Goal: Task Accomplishment & Management: Use online tool/utility

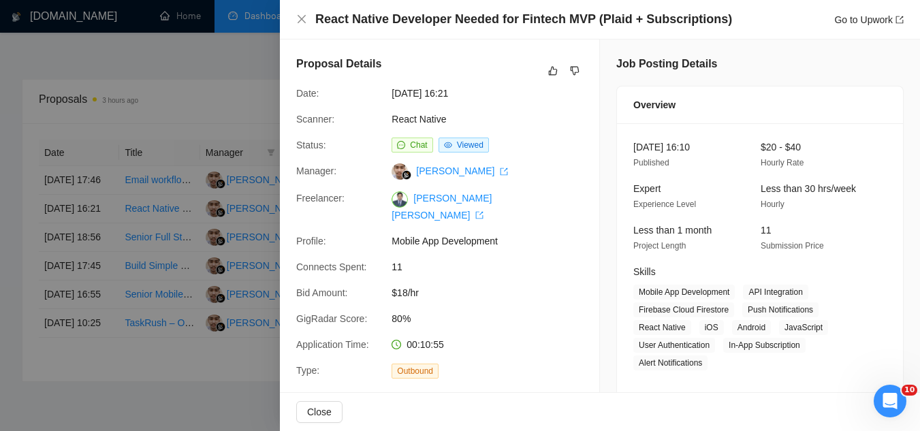
scroll to position [1181, 0]
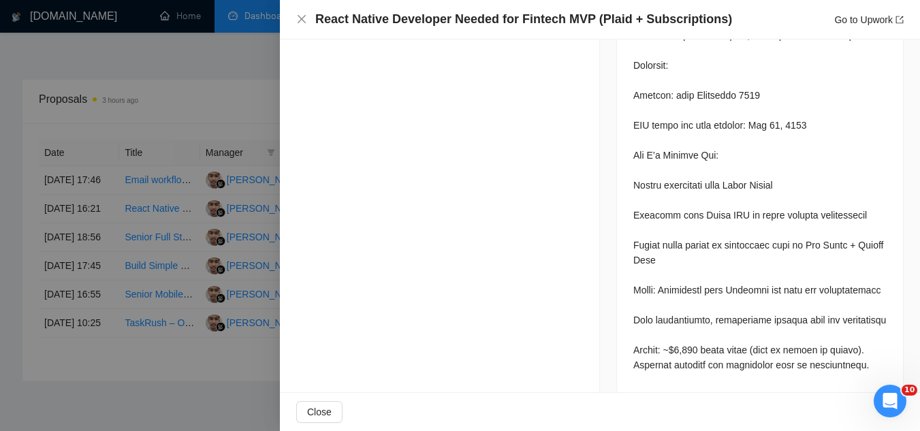
click at [225, 82] on div at bounding box center [460, 215] width 920 height 431
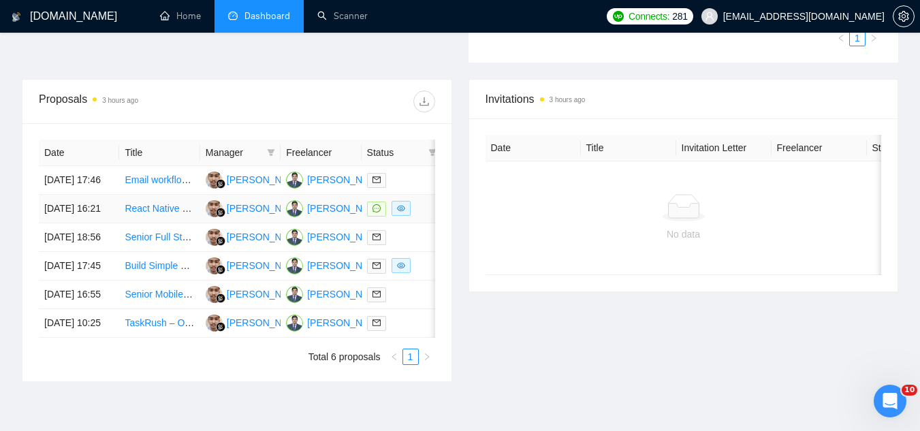
click at [164, 214] on link "React Native Developer Needed for Fintech MVP (Plaid + Subscriptions)" at bounding box center [278, 208] width 306 height 11
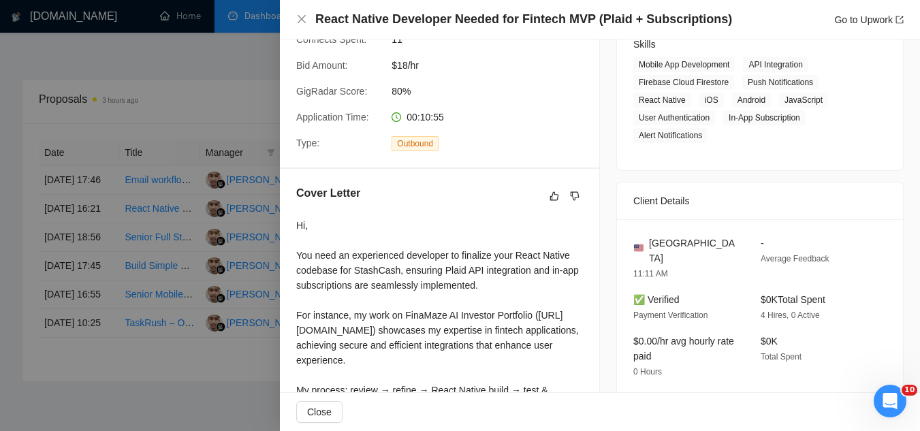
scroll to position [0, 0]
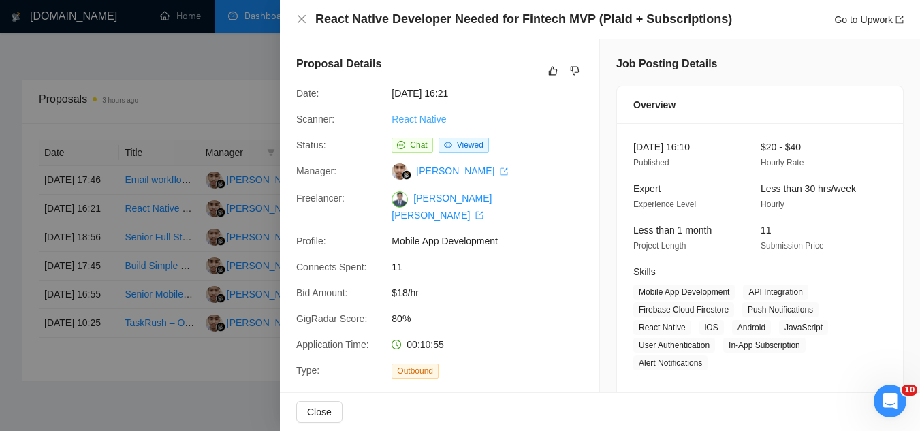
click at [401, 121] on link "React Native" at bounding box center [419, 119] width 54 height 11
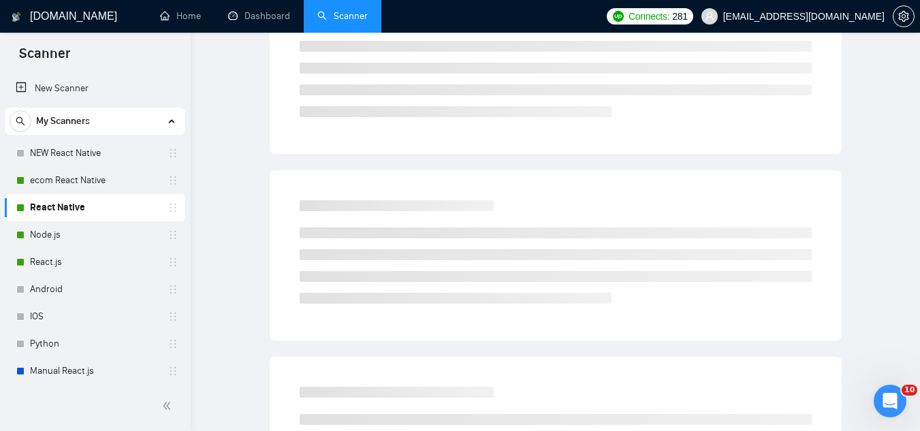
scroll to position [54, 0]
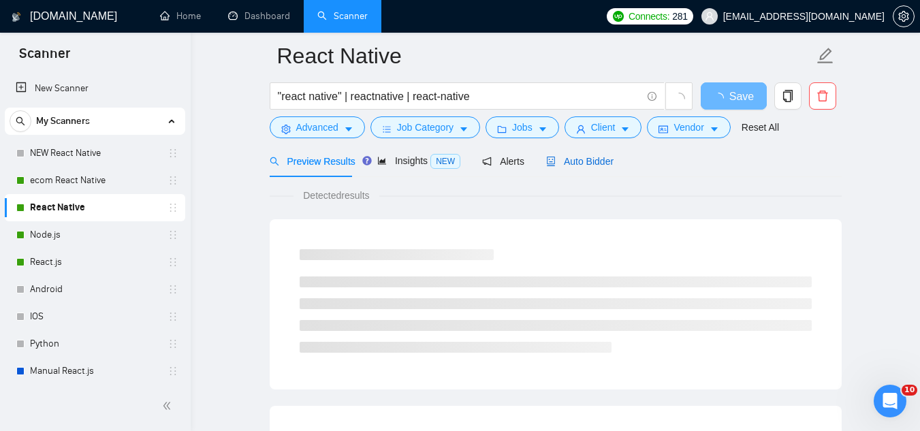
click at [576, 157] on span "Auto Bidder" at bounding box center [579, 161] width 67 height 11
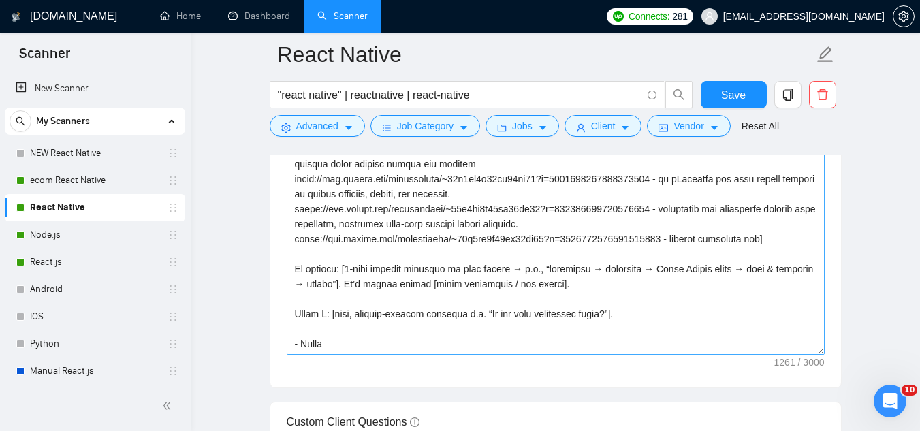
scroll to position [1826, 0]
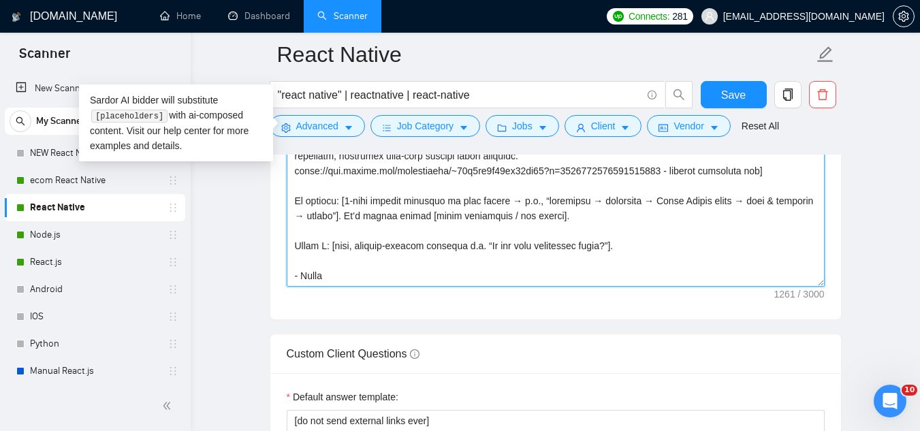
drag, startPoint x: 332, startPoint y: 231, endPoint x: 677, endPoint y: 225, distance: 345.4
click at [677, 225] on textarea "Cover letter template:" at bounding box center [556, 133] width 538 height 307
